Goal: Task Accomplishment & Management: Use online tool/utility

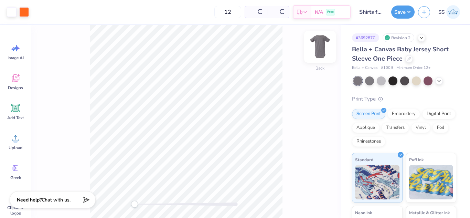
click at [318, 55] on img at bounding box center [320, 47] width 28 height 28
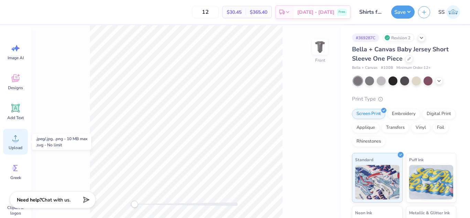
click at [17, 141] on circle at bounding box center [15, 140] width 5 height 5
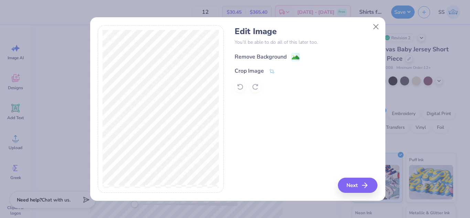
click at [290, 53] on div "Remove Background" at bounding box center [267, 57] width 65 height 9
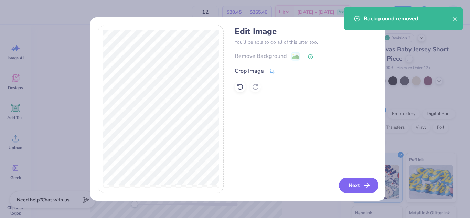
click at [357, 181] on button "Next" at bounding box center [359, 185] width 40 height 15
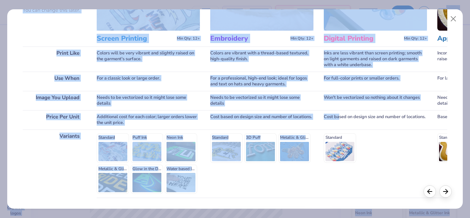
scroll to position [125, 0]
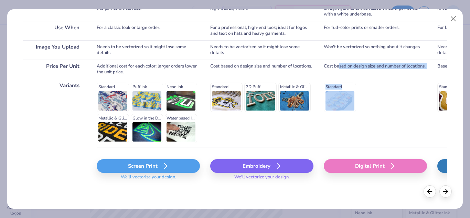
drag, startPoint x: 340, startPoint y: 194, endPoint x: 335, endPoint y: 186, distance: 9.6
click at [335, 192] on div "Choose Print Type You can change this later. Print Like Use When Image You Uplo…" at bounding box center [235, 108] width 456 height 199
click at [341, 167] on div "Digital Print" at bounding box center [375, 166] width 103 height 14
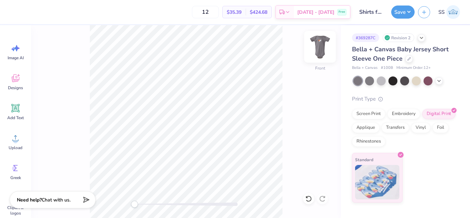
click at [327, 48] on img at bounding box center [320, 47] width 28 height 28
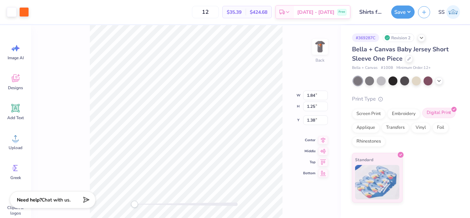
click at [432, 114] on div "Digital Print" at bounding box center [439, 113] width 33 height 10
click at [377, 184] on img at bounding box center [377, 181] width 44 height 34
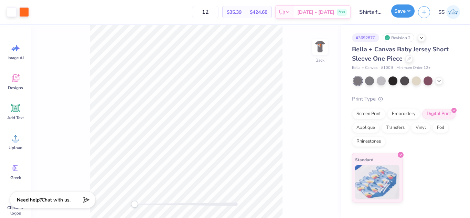
click at [405, 14] on button "Save" at bounding box center [403, 10] width 23 height 13
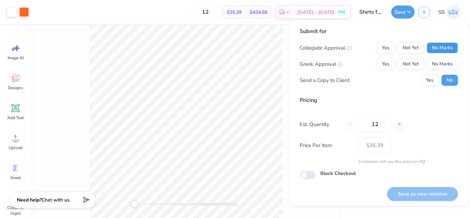
click at [447, 49] on button "No Marks" at bounding box center [442, 47] width 31 height 11
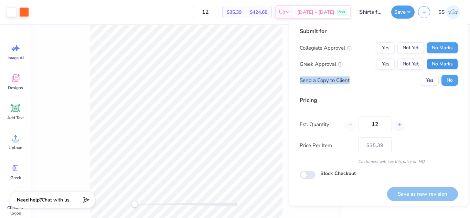
drag, startPoint x: 445, startPoint y: 70, endPoint x: 441, endPoint y: 64, distance: 6.9
click at [441, 64] on div "Collegiate Approval Yes Not Yet No Marks Greek Approval Yes Not Yet No Marks Se…" at bounding box center [379, 63] width 158 height 43
click at [441, 64] on button "No Marks" at bounding box center [442, 64] width 31 height 11
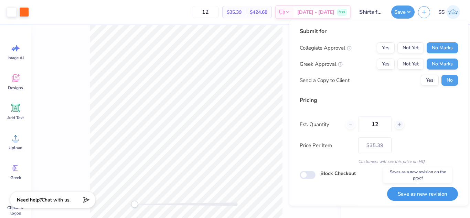
click at [421, 191] on button "Save as new revision" at bounding box center [422, 194] width 71 height 14
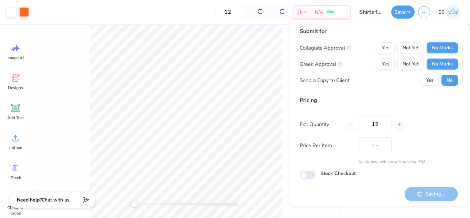
type input "$35.39"
